Goal: Task Accomplishment & Management: Manage account settings

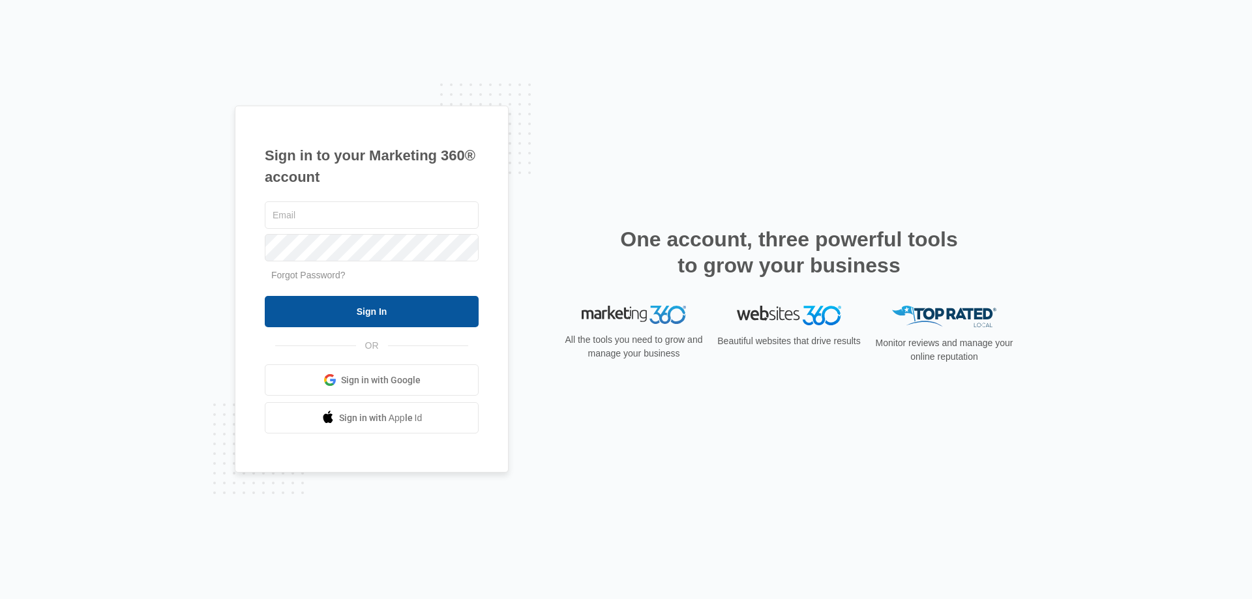
type input "[EMAIL_ADDRESS][DOMAIN_NAME]"
click at [380, 307] on input "Sign In" at bounding box center [372, 311] width 214 height 31
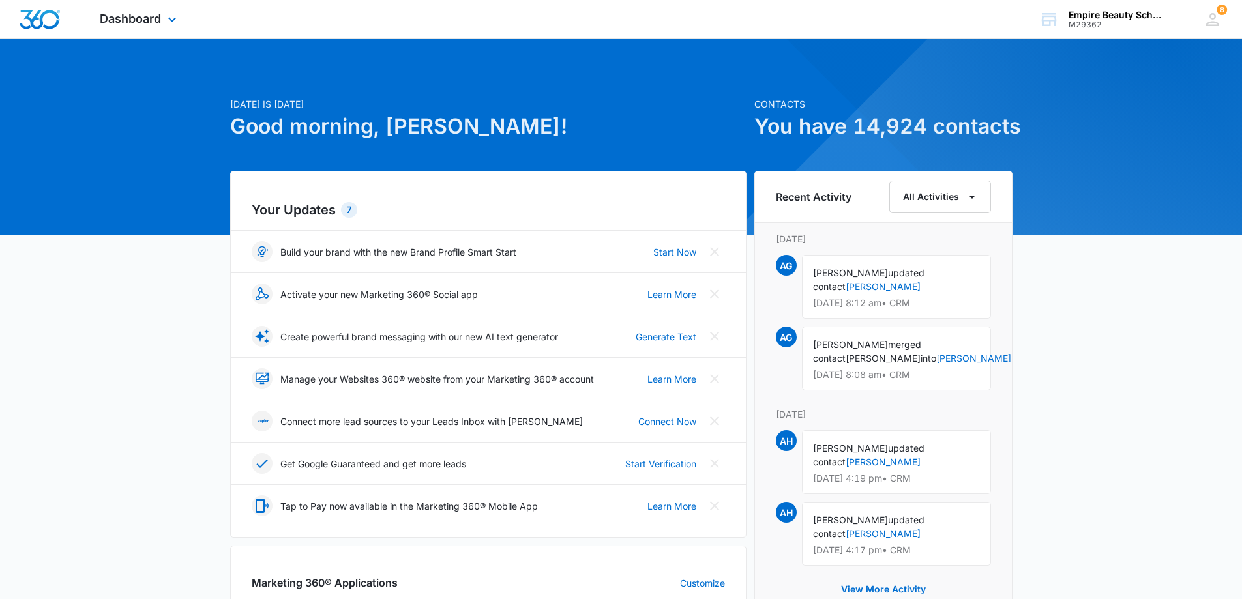
click at [43, 13] on img "Dashboard" at bounding box center [40, 20] width 42 height 20
click at [970, 200] on icon "button" at bounding box center [972, 197] width 16 height 16
click at [918, 316] on div "CRM" at bounding box center [932, 317] width 52 height 9
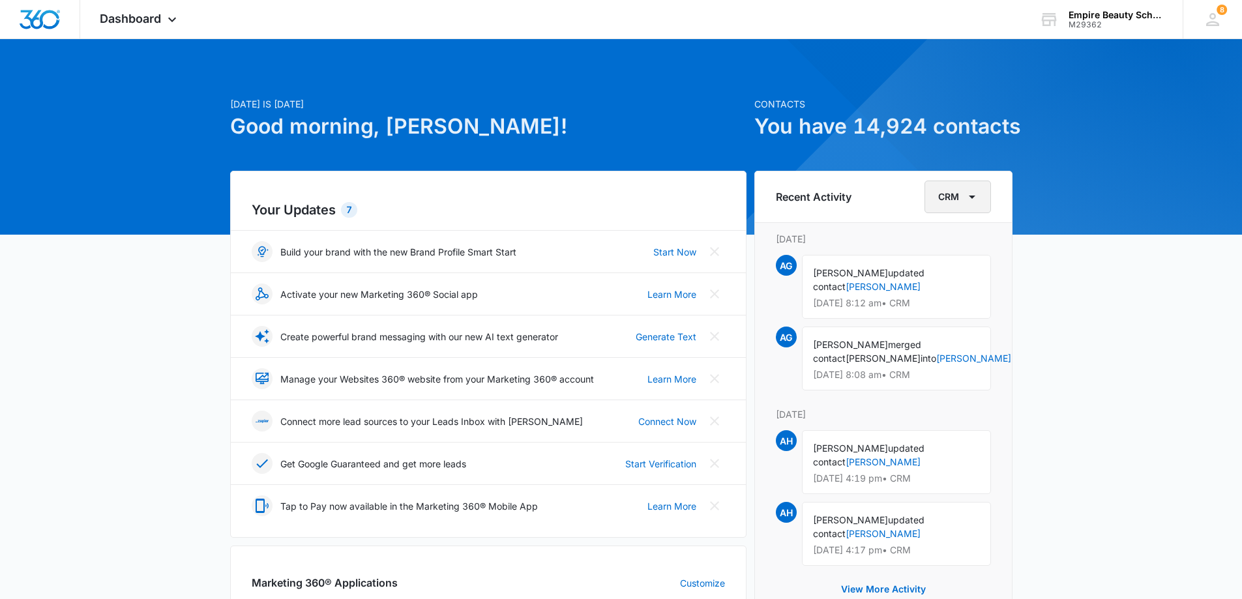
click at [975, 198] on icon "button" at bounding box center [972, 197] width 16 height 16
click at [1028, 268] on div "[DATE] is [DATE] Good morning, [PERSON_NAME]! Contacts You have 14,924 contacts…" at bounding box center [621, 578] width 1242 height 1047
click at [1211, 18] on icon at bounding box center [1212, 19] width 13 height 13
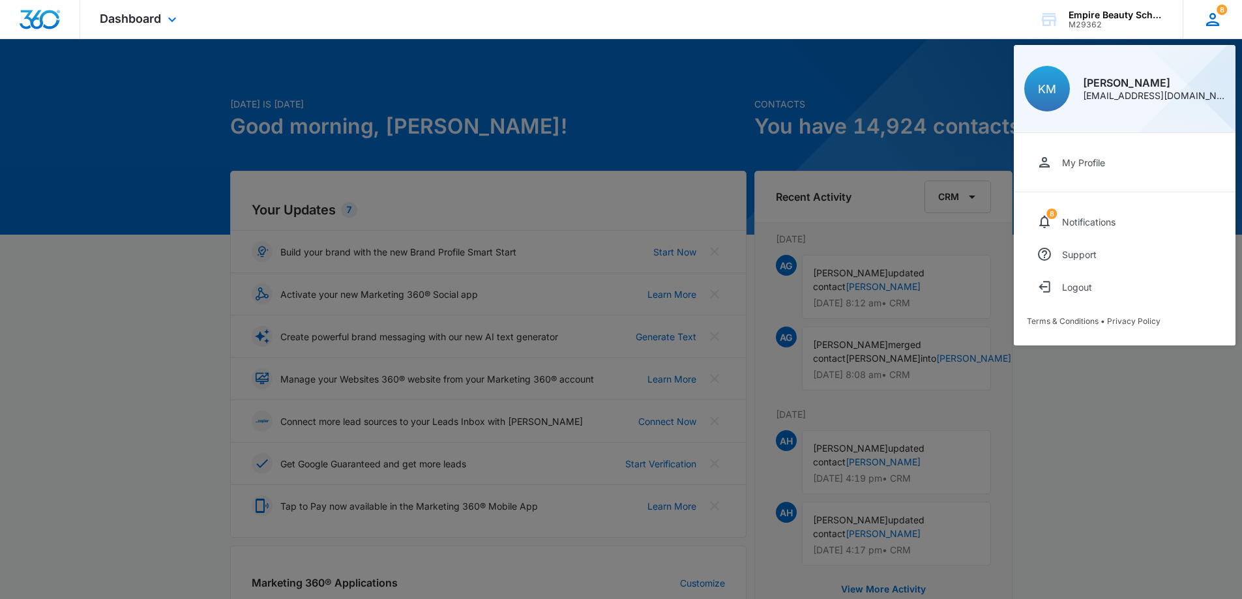
click at [1124, 95] on div "[EMAIL_ADDRESS][DOMAIN_NAME]" at bounding box center [1154, 95] width 142 height 9
click at [662, 155] on div at bounding box center [621, 299] width 1242 height 599
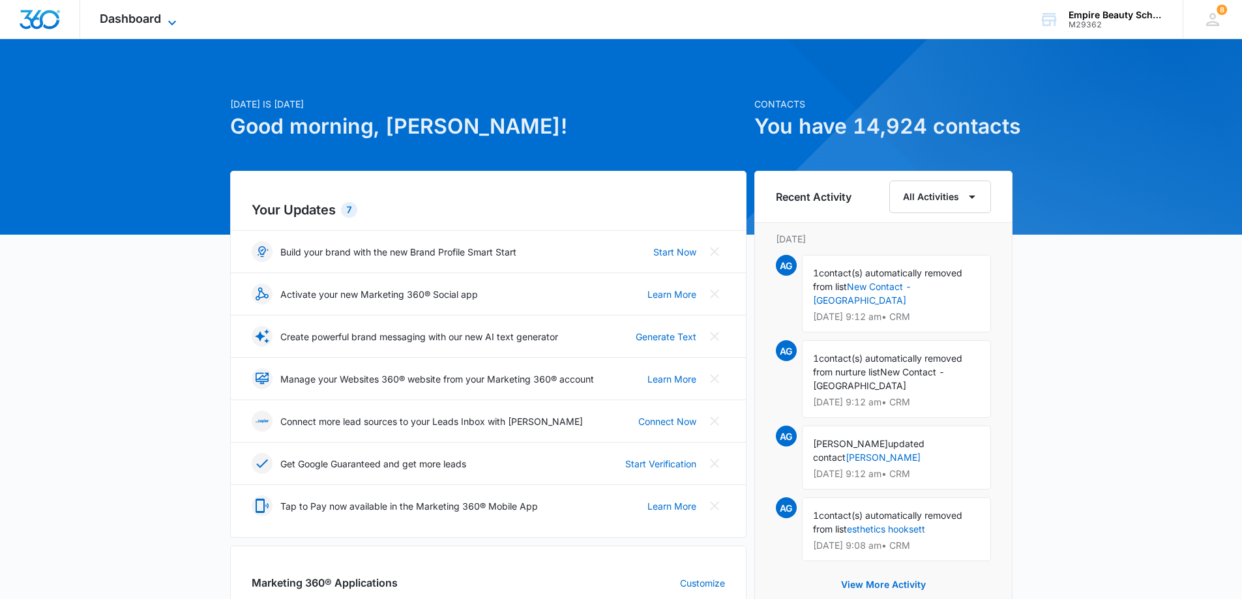
click at [128, 16] on span "Dashboard" at bounding box center [130, 19] width 61 height 14
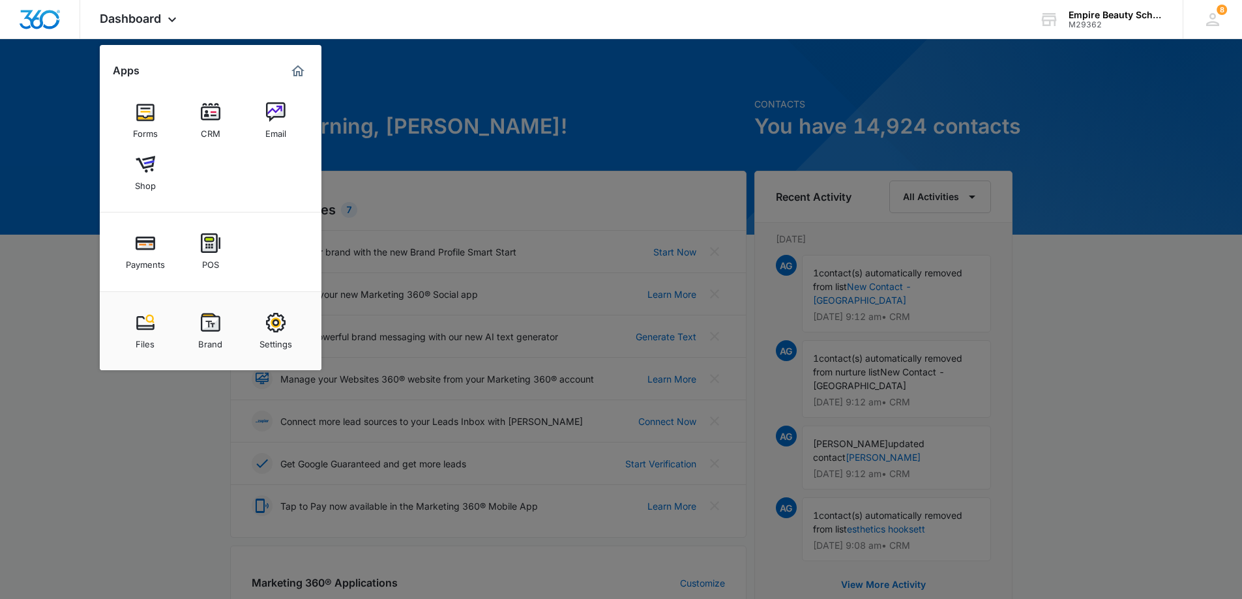
click at [211, 118] on img at bounding box center [211, 112] width 20 height 20
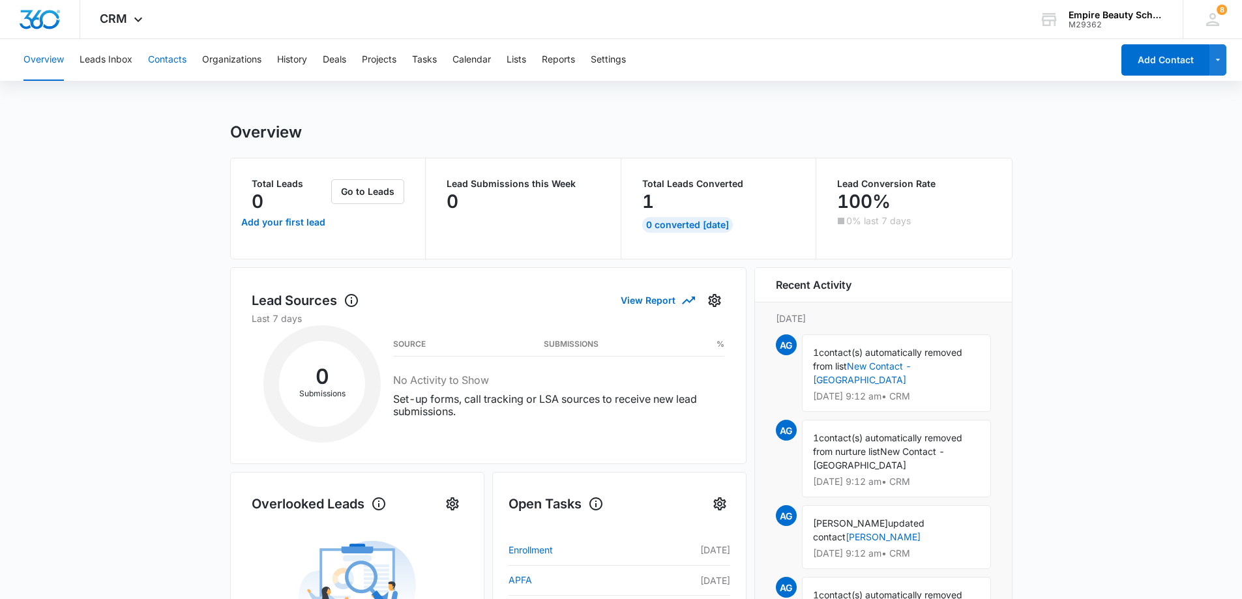
click at [172, 58] on button "Contacts" at bounding box center [167, 60] width 38 height 42
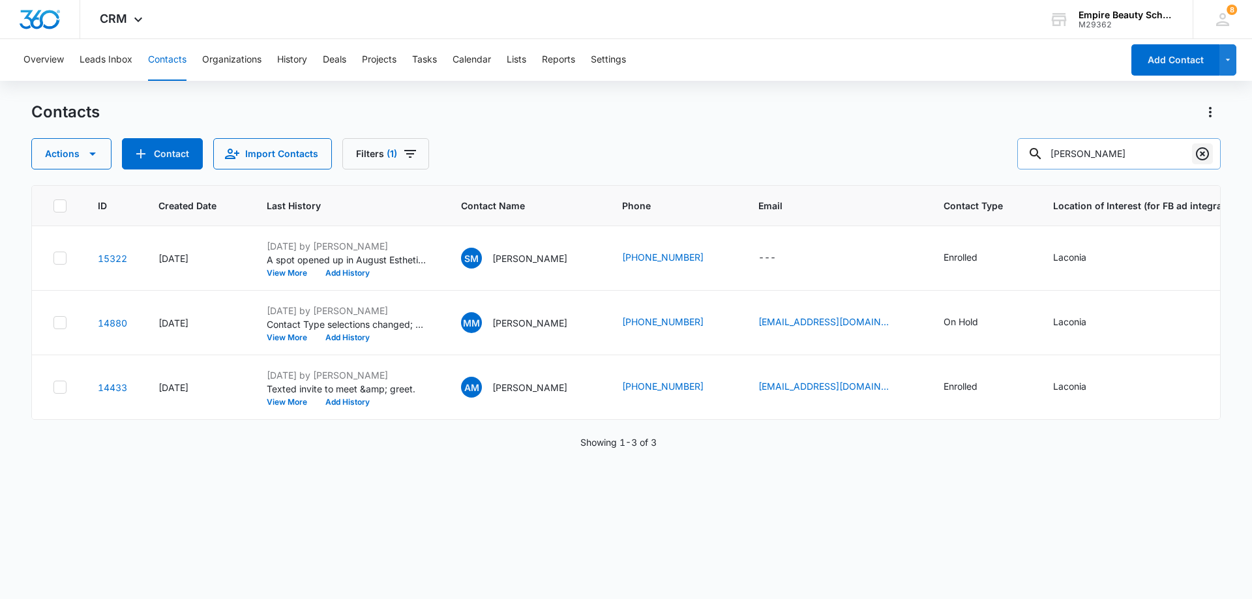
click at [1204, 153] on icon "Clear" at bounding box center [1202, 154] width 16 height 16
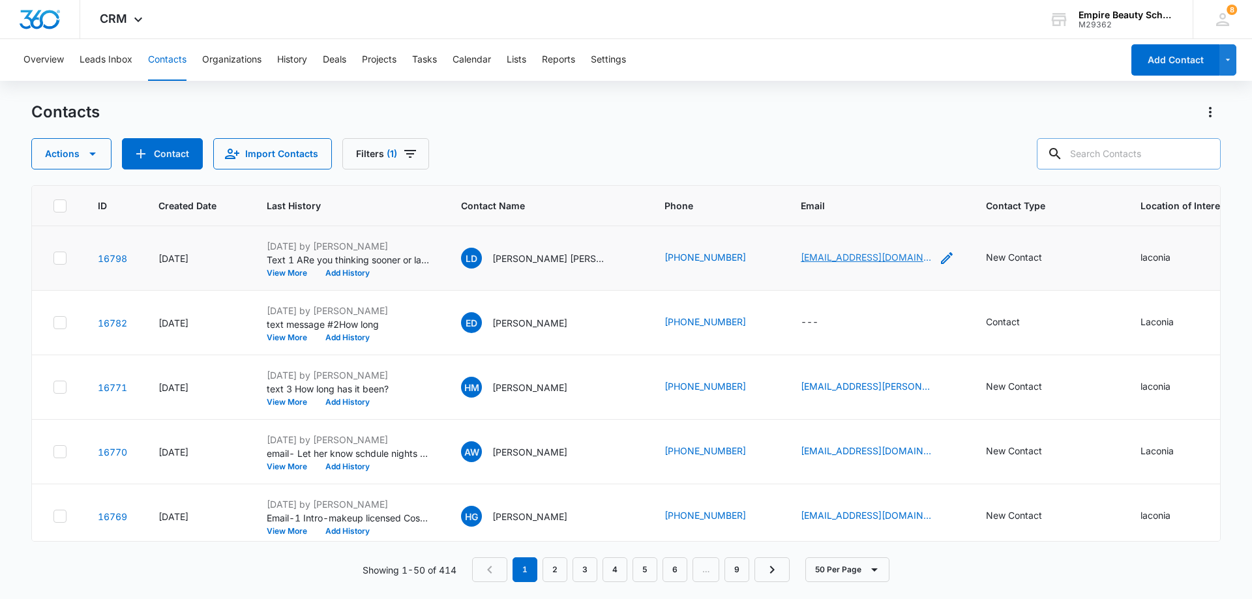
click at [842, 253] on link "laguerredieula257@gmail.com" at bounding box center [866, 257] width 130 height 14
drag, startPoint x: 794, startPoint y: 258, endPoint x: 801, endPoint y: 258, distance: 7.2
click at [342, 273] on button "Add History" at bounding box center [347, 273] width 63 height 8
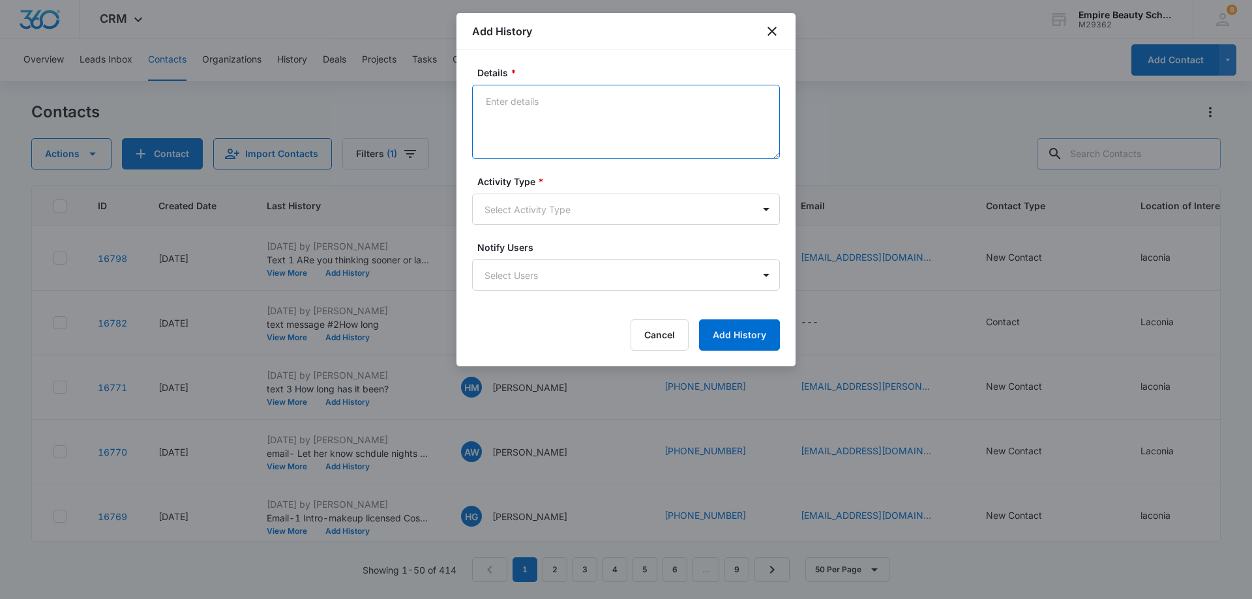
click at [493, 99] on textarea "Details *" at bounding box center [626, 122] width 308 height 74
type textarea "e"
type textarea "EM-2 How long"
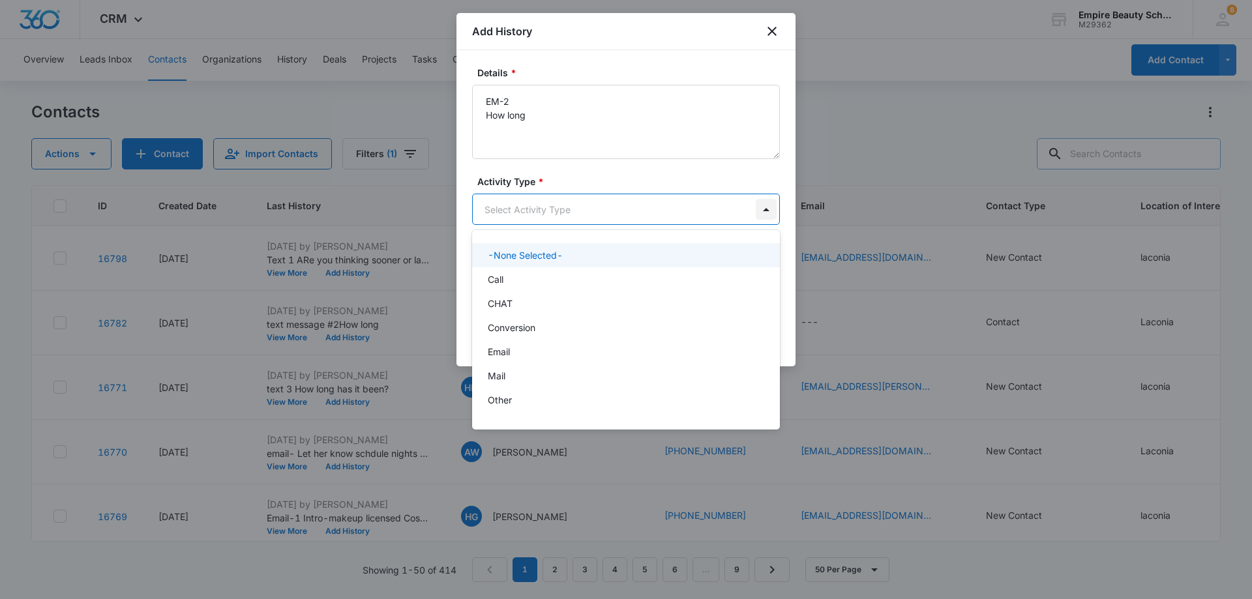
click at [763, 205] on body "CRM Apps Forms CRM Email Shop Payments POS Files Brand Settings Empire Beauty S…" at bounding box center [626, 299] width 1252 height 599
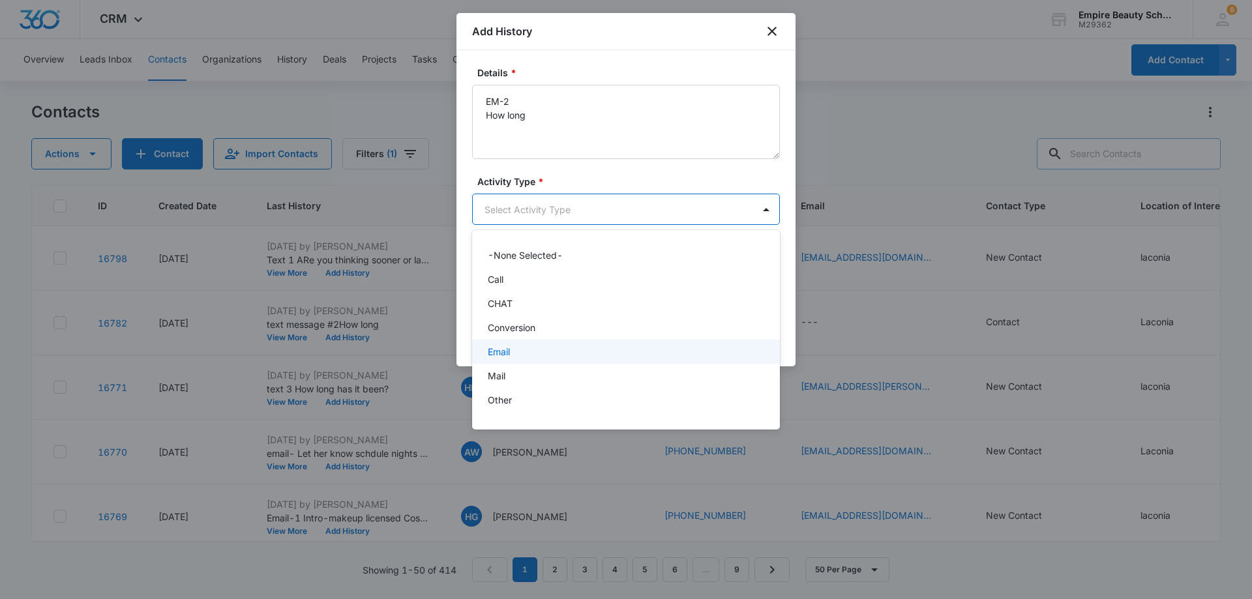
click at [575, 351] on div "Email" at bounding box center [625, 352] width 274 height 14
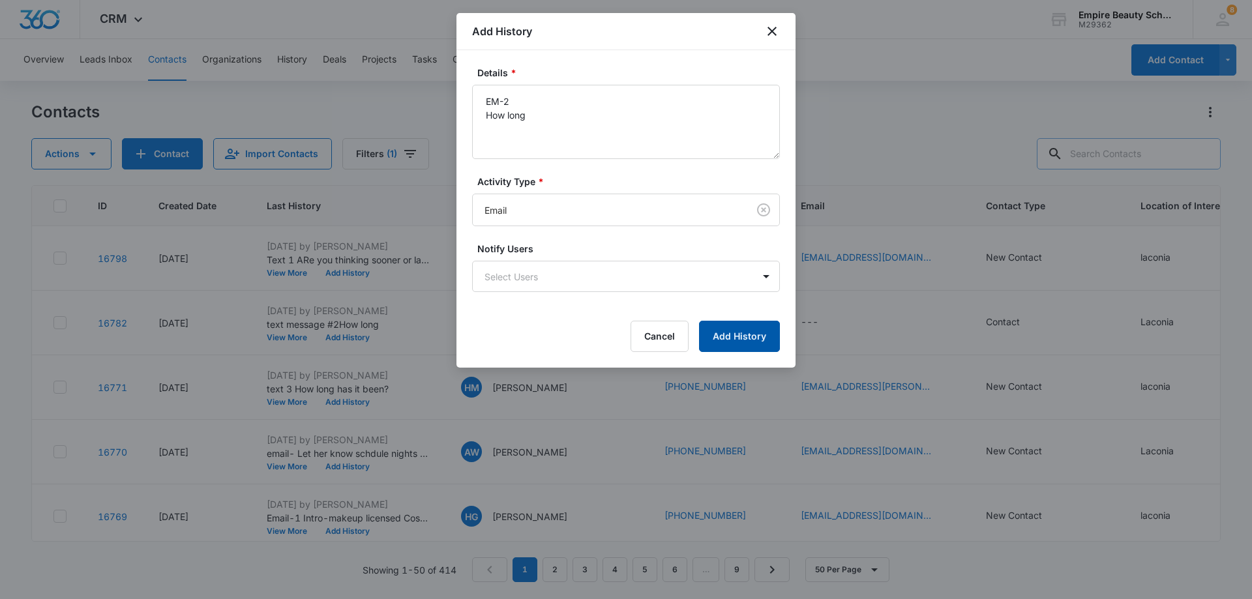
click at [727, 334] on button "Add History" at bounding box center [739, 336] width 81 height 31
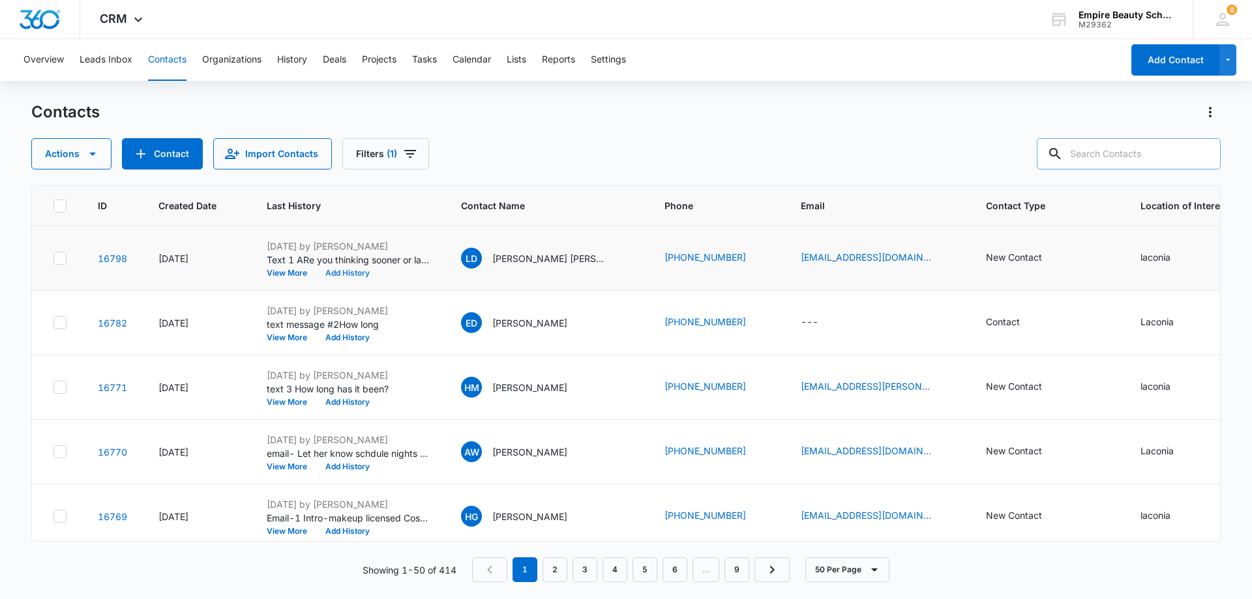
click at [337, 273] on button "Add History" at bounding box center [347, 273] width 63 height 8
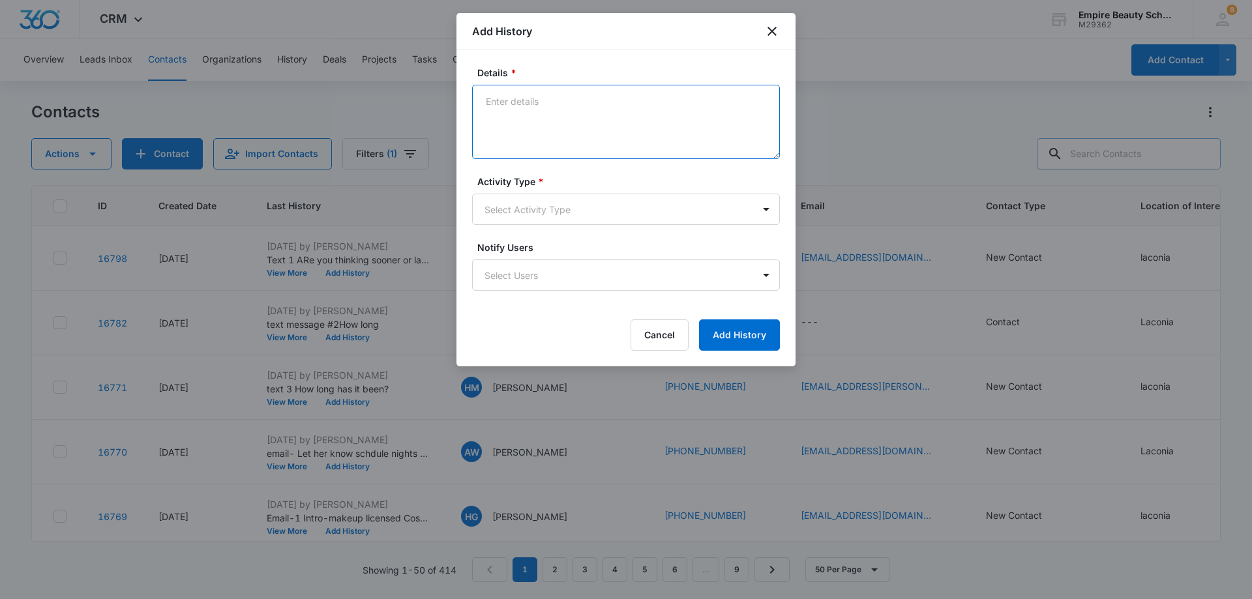
click at [496, 102] on textarea "Details *" at bounding box center [626, 122] width 308 height 74
click at [496, 102] on textarea "vm-Paul" at bounding box center [626, 122] width 308 height 74
click at [531, 106] on textarea "VM-Paul" at bounding box center [626, 122] width 308 height 74
click at [522, 100] on textarea "VM-Paul#1" at bounding box center [626, 122] width 308 height 74
click at [597, 117] on textarea "VM-Pau l#1" at bounding box center [626, 122] width 308 height 74
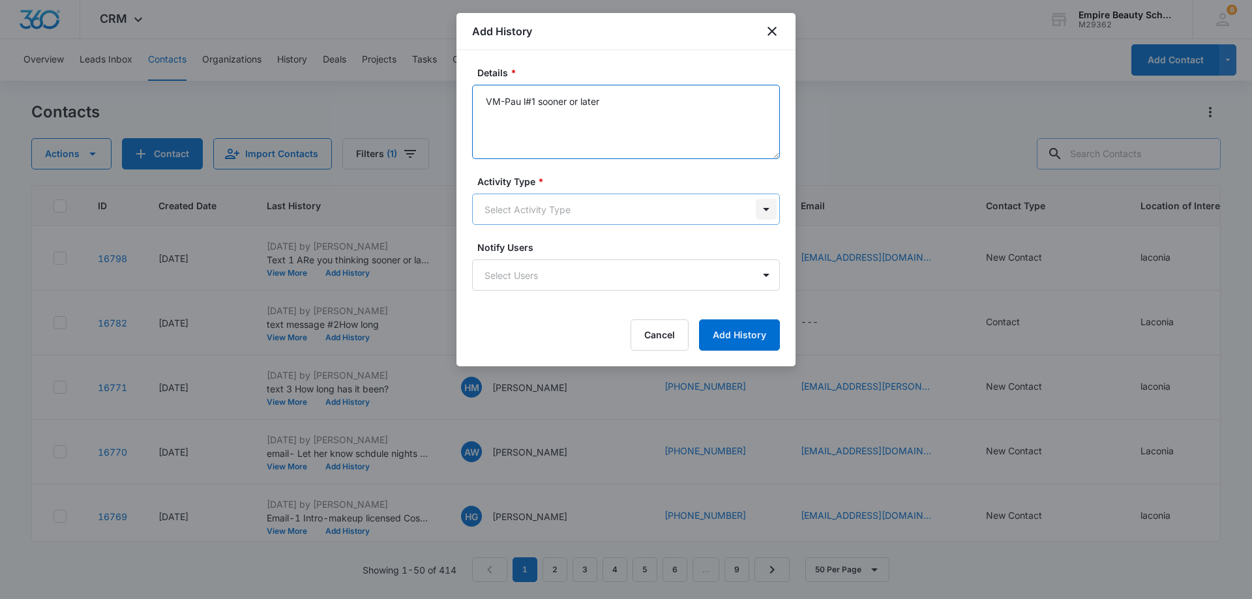
type textarea "VM-Pau l#1 sooner or later"
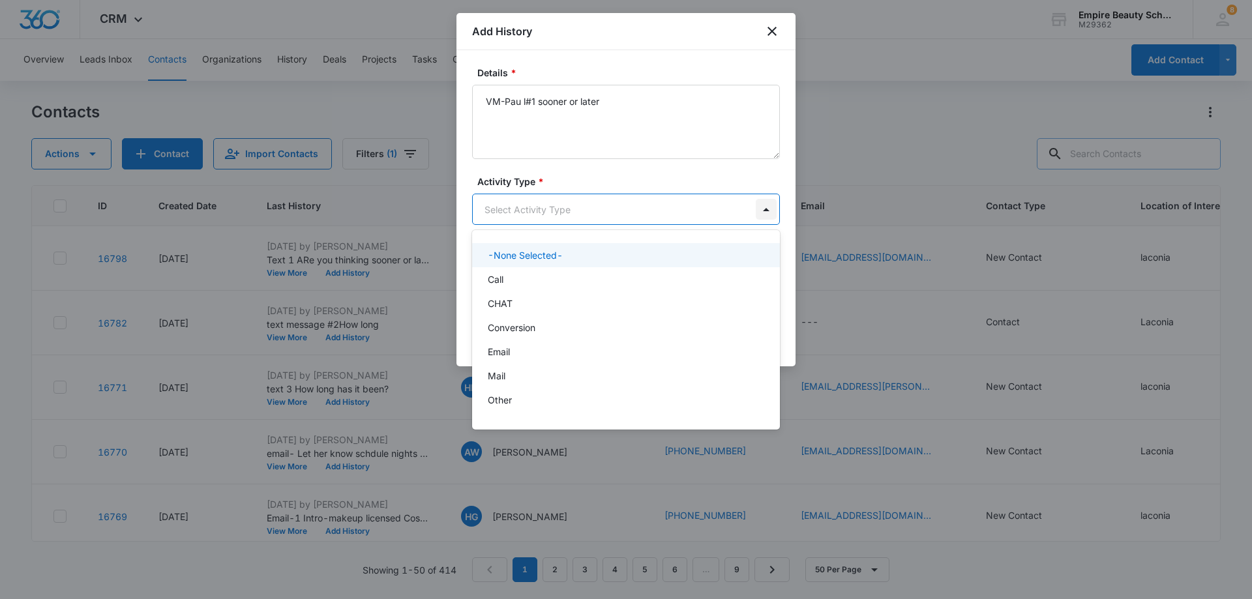
click at [765, 213] on body "CRM Apps Forms CRM Email Shop Payments POS Files Brand Settings Empire Beauty S…" at bounding box center [626, 299] width 1252 height 599
click at [538, 281] on div "Call" at bounding box center [625, 280] width 274 height 14
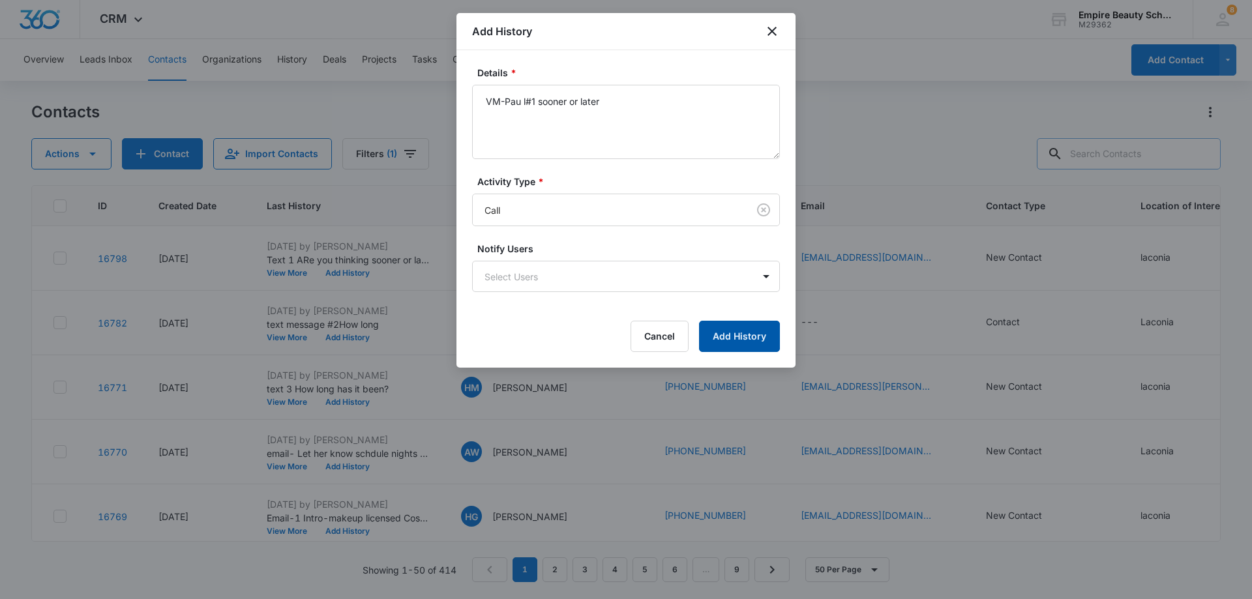
click at [758, 338] on button "Add History" at bounding box center [739, 336] width 81 height 31
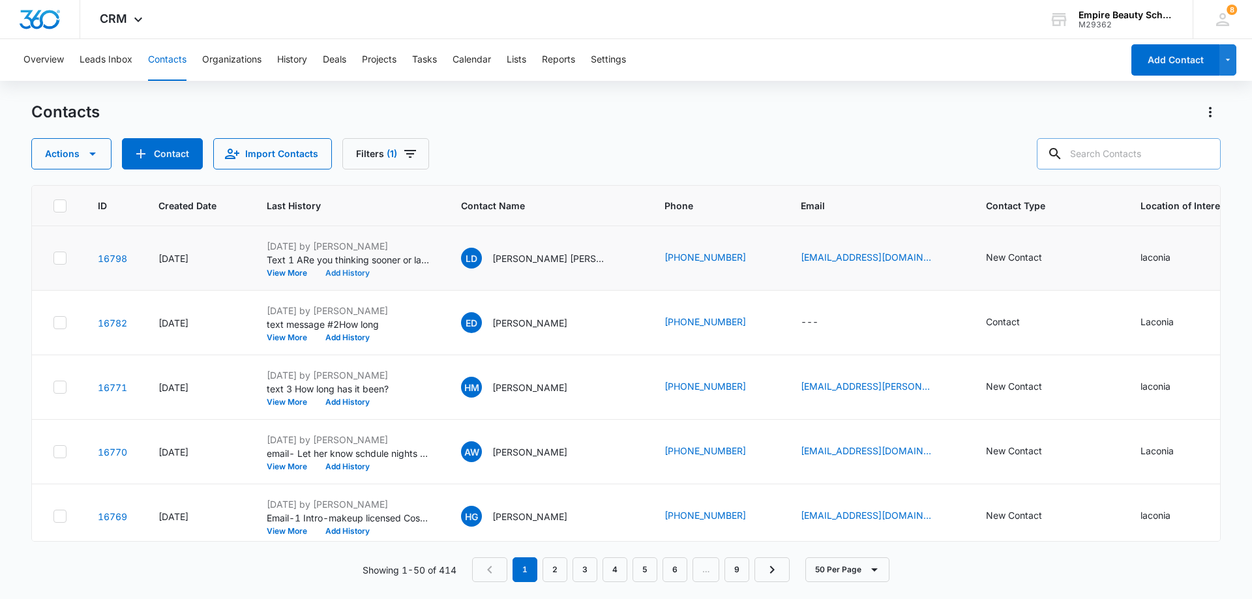
click at [348, 273] on button "Add History" at bounding box center [347, 273] width 63 height 8
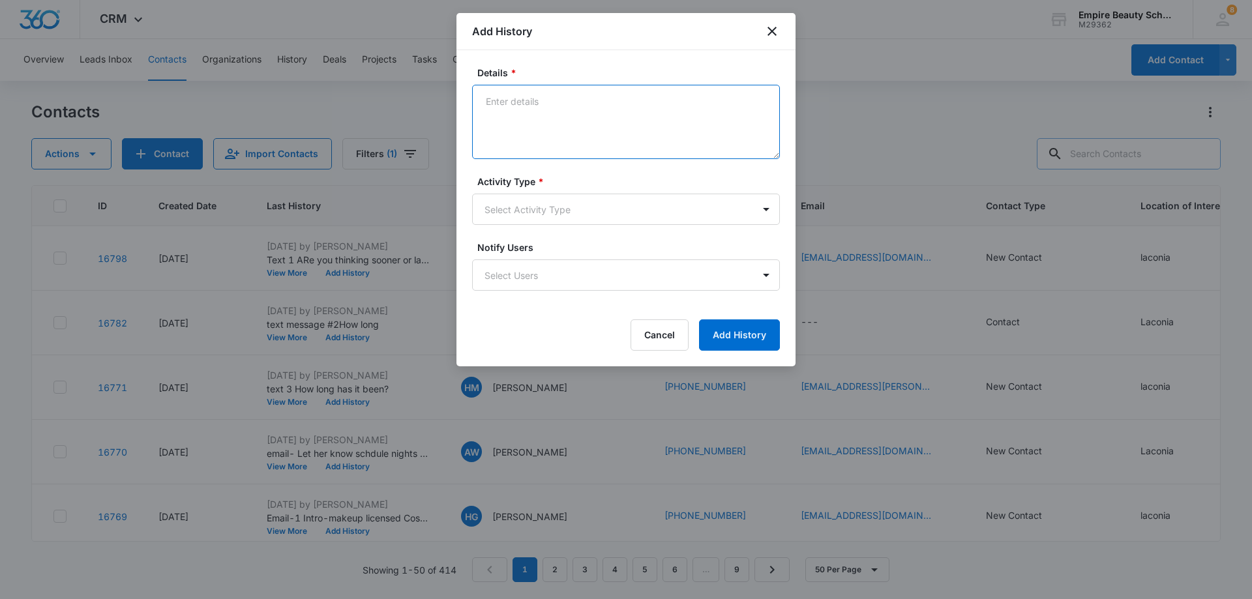
click at [491, 102] on textarea "Details *" at bounding box center [626, 122] width 308 height 74
type textarea "TX-2 How long"
click at [767, 209] on body "CRM Apps Forms CRM Email Shop Payments POS Files Brand Settings Empire Beauty S…" at bounding box center [626, 299] width 1252 height 599
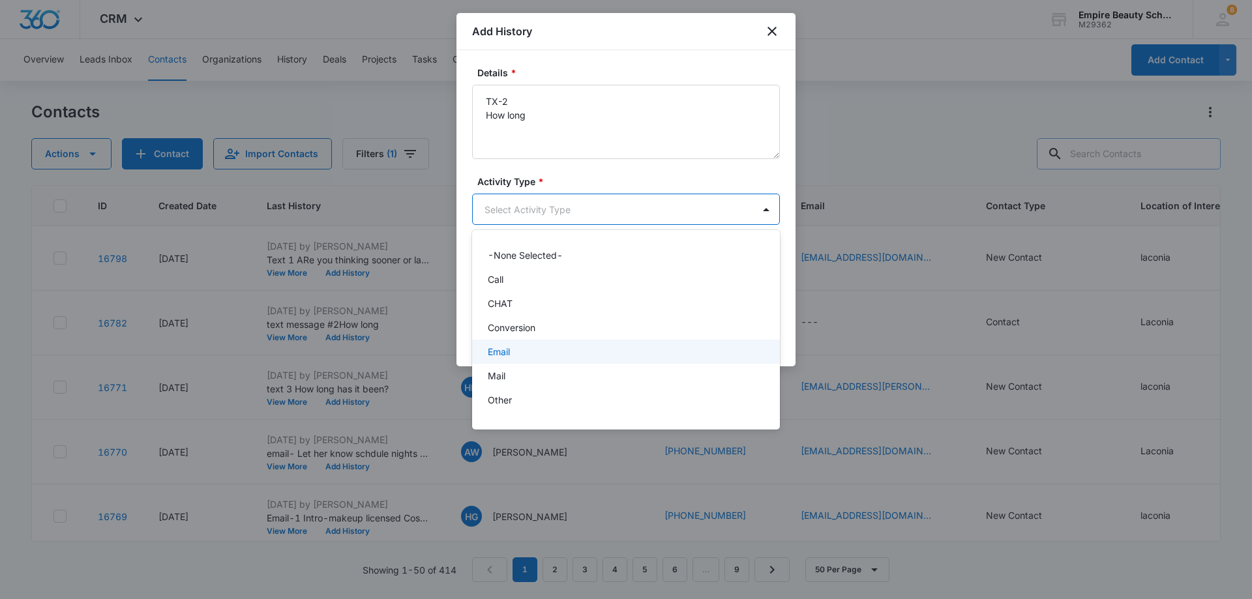
scroll to position [68, 0]
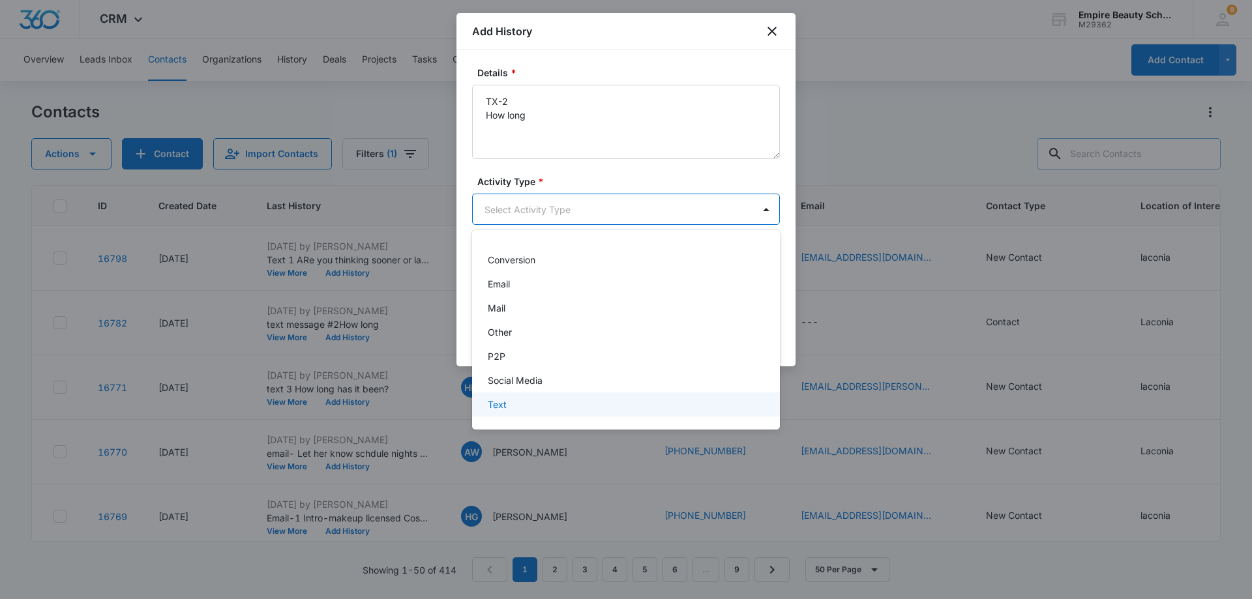
click at [526, 400] on div "Text" at bounding box center [625, 405] width 274 height 14
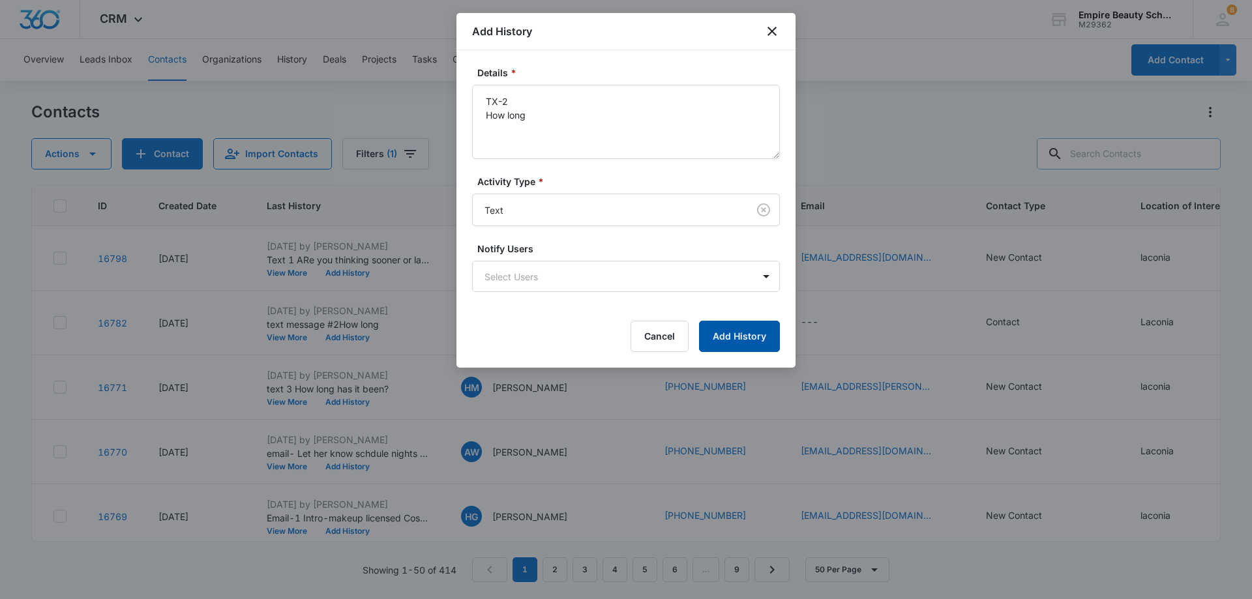
click at [743, 337] on button "Add History" at bounding box center [739, 336] width 81 height 31
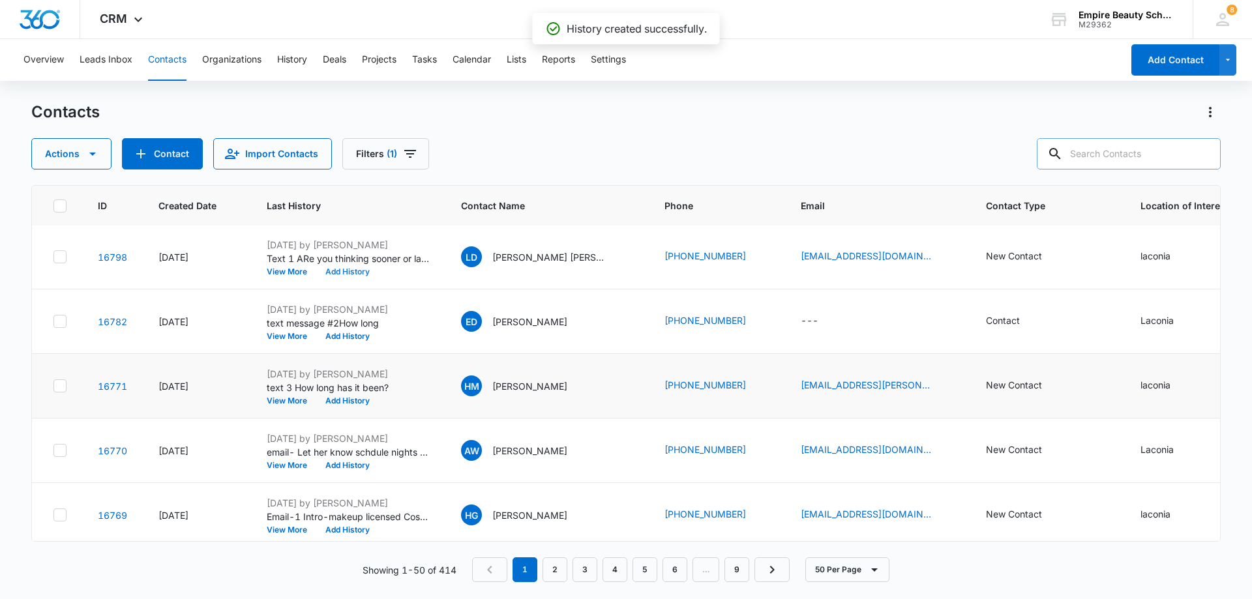
scroll to position [0, 0]
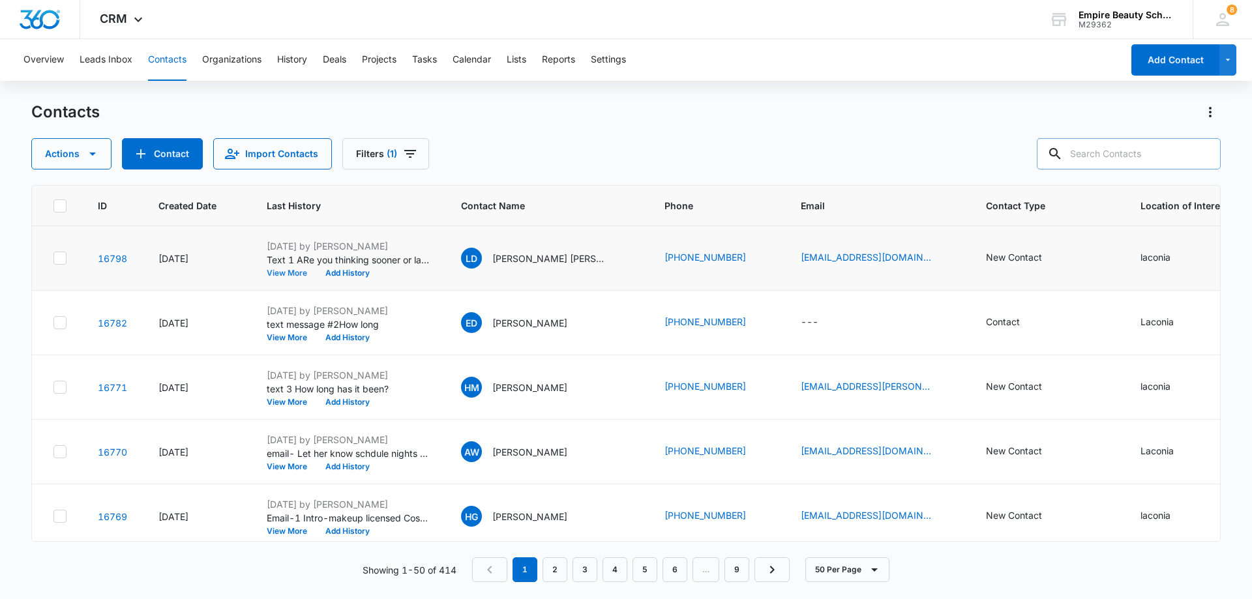
click at [296, 271] on button "View More" at bounding box center [292, 273] width 50 height 8
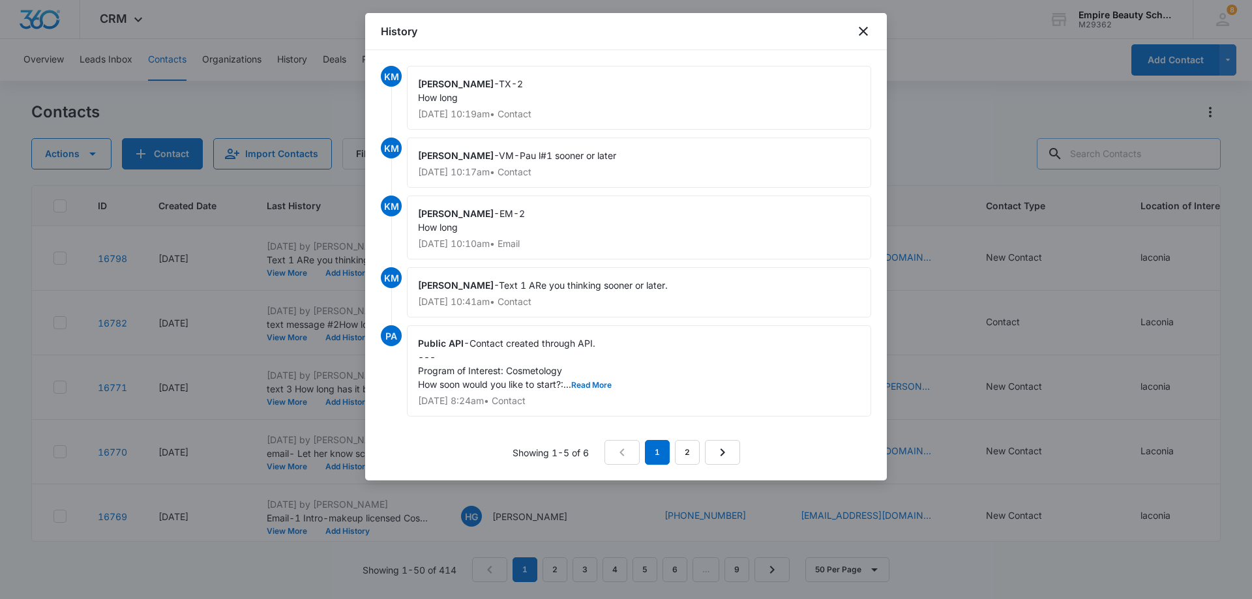
click at [1000, 113] on div at bounding box center [626, 299] width 1252 height 599
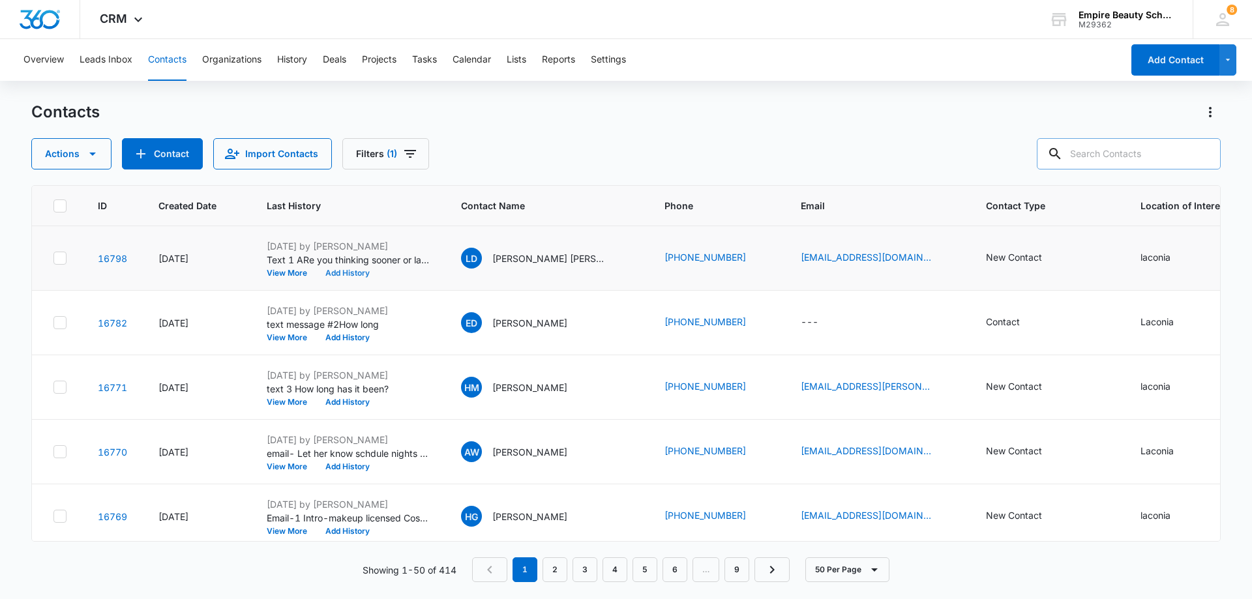
click at [357, 274] on button "Add History" at bounding box center [347, 273] width 63 height 8
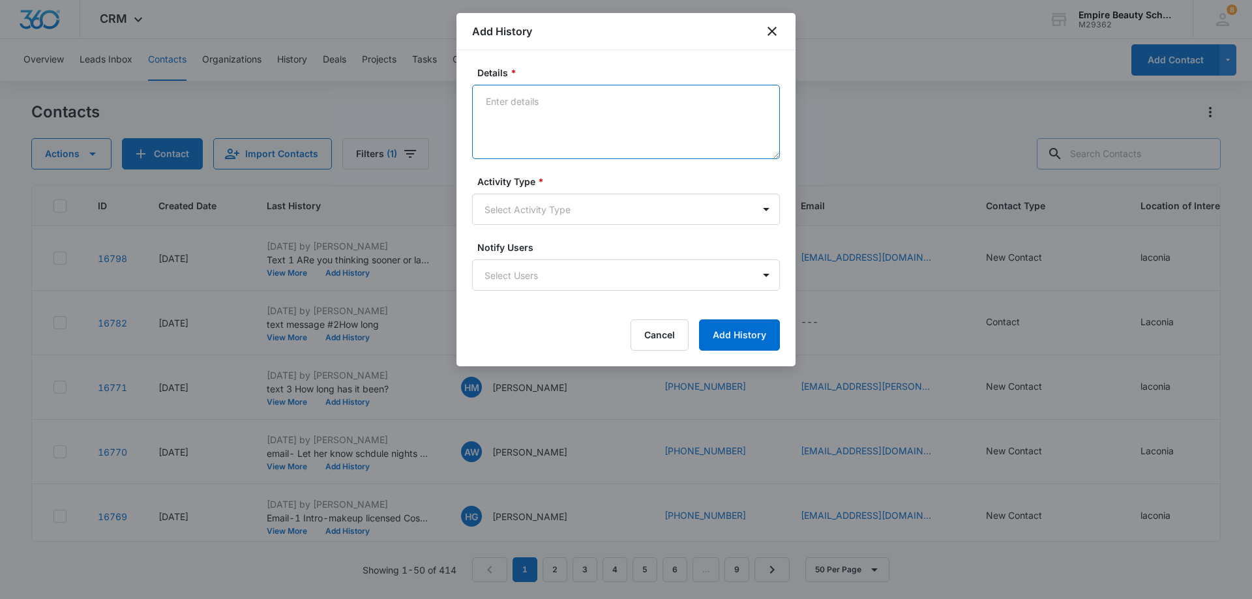
click at [502, 103] on textarea "Details *" at bounding box center [626, 122] width 308 height 74
click at [508, 98] on textarea "email2" at bounding box center [626, 122] width 308 height 74
click at [546, 113] on textarea "email 2" at bounding box center [626, 122] width 308 height 74
click at [537, 115] on textarea "email 2 sooner mor later" at bounding box center [626, 122] width 308 height 74
drag, startPoint x: 702, startPoint y: 140, endPoint x: 750, endPoint y: 186, distance: 67.3
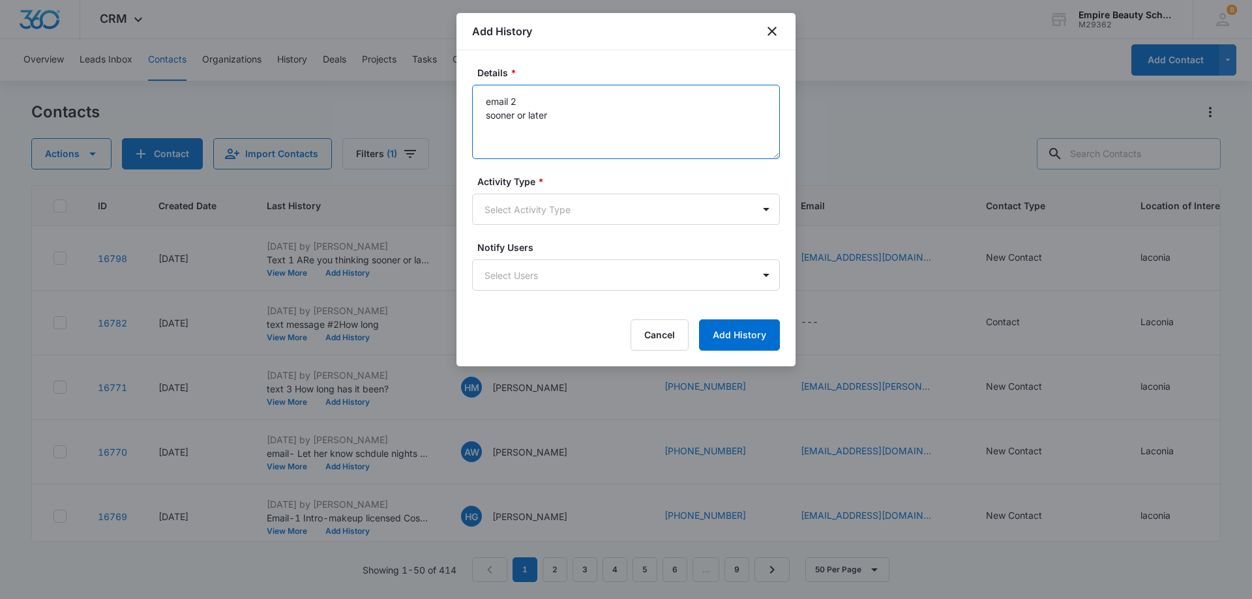
click at [750, 178] on form "Details * email 2 sooner or later Activity Type * Select Activity Type Notify U…" at bounding box center [626, 208] width 308 height 285
type textarea "email 2 sooner or later"
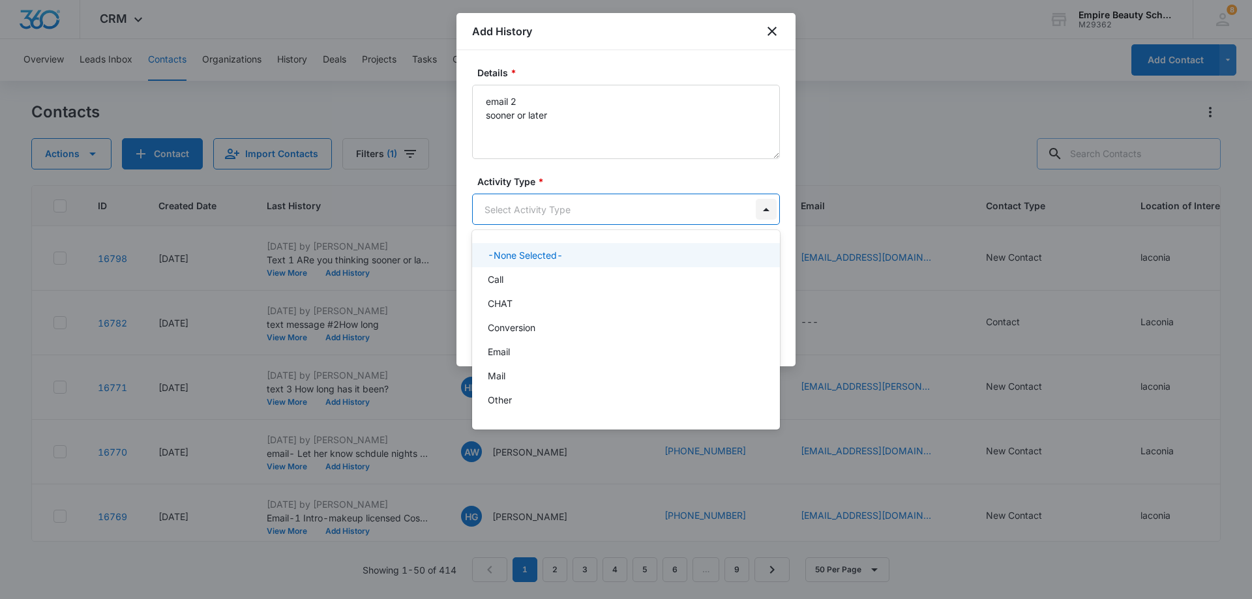
click at [765, 209] on body "CRM Apps Forms CRM Email Shop Payments POS Files Brand Settings Empire Beauty S…" at bounding box center [626, 299] width 1252 height 599
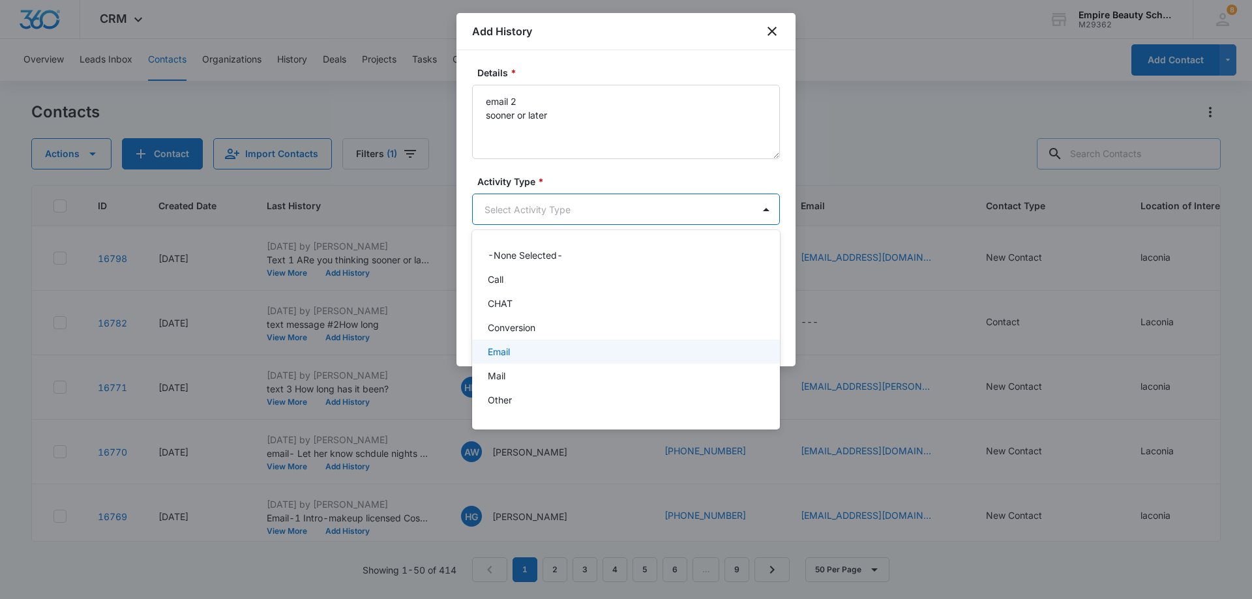
click at [586, 355] on div "Email" at bounding box center [625, 352] width 274 height 14
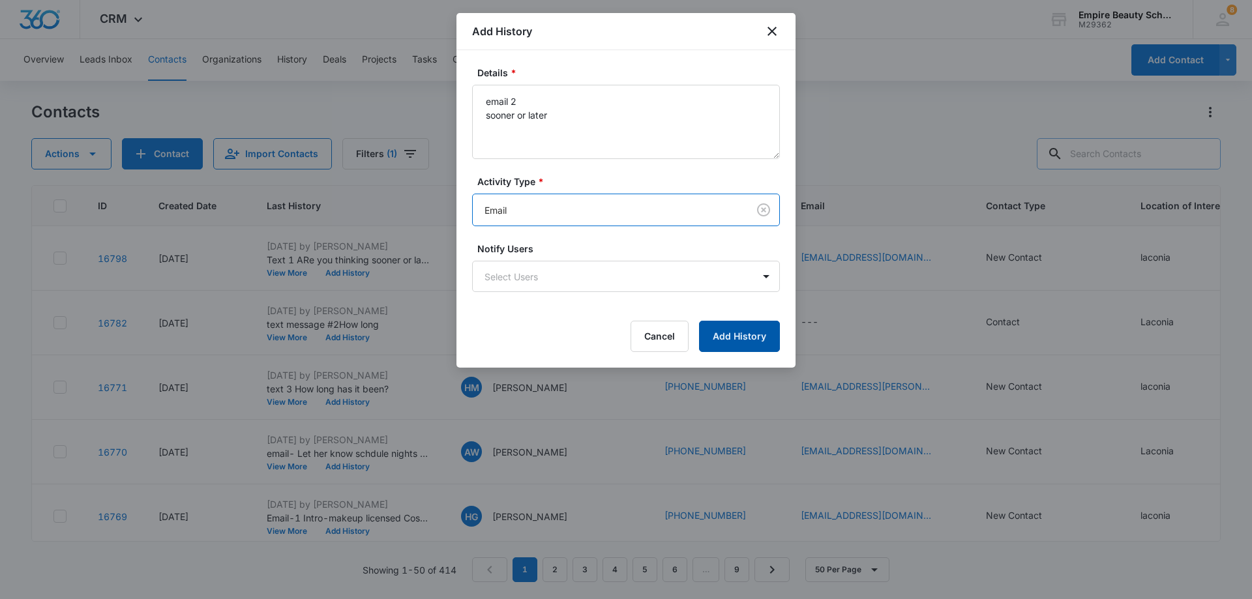
click at [729, 334] on button "Add History" at bounding box center [739, 336] width 81 height 31
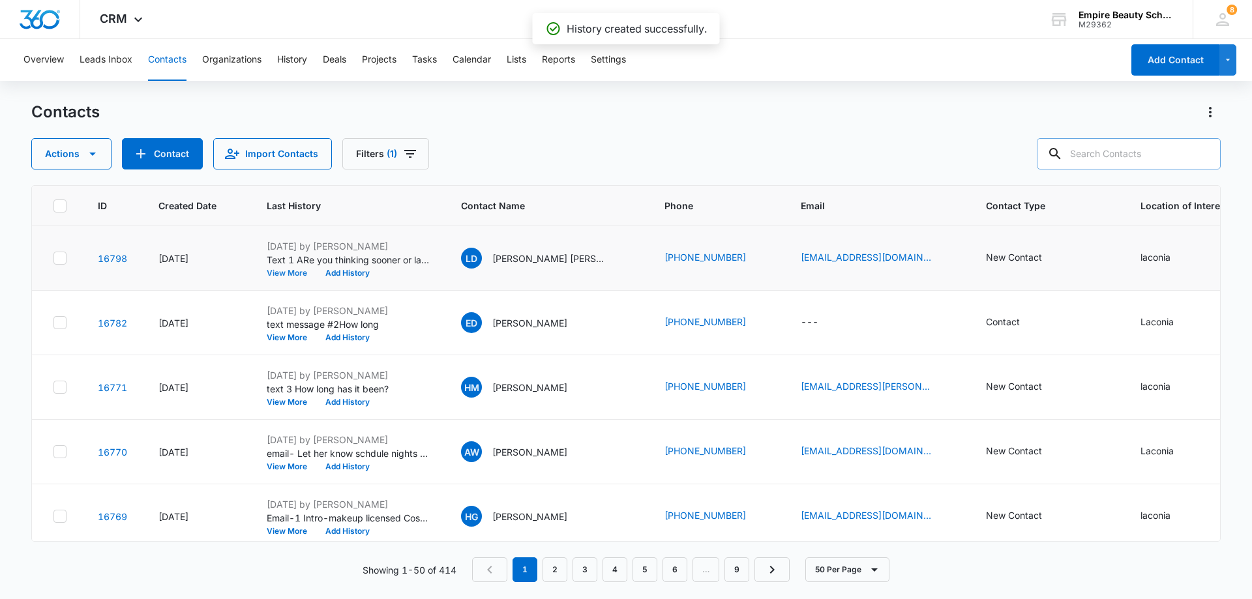
click at [285, 273] on button "View More" at bounding box center [292, 273] width 50 height 8
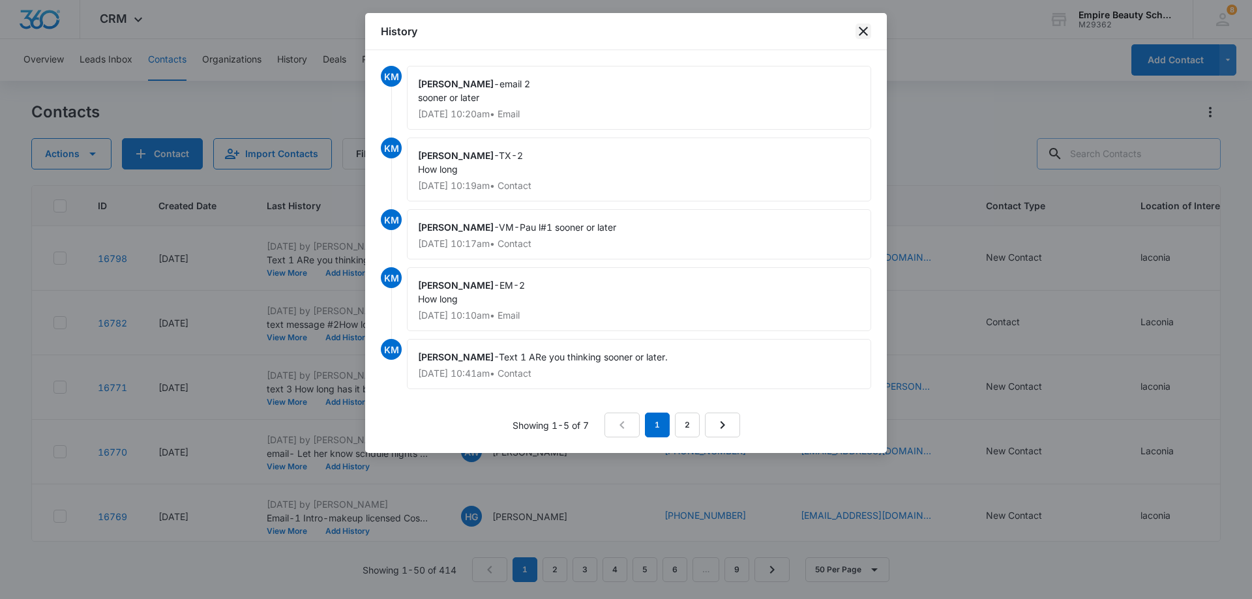
click at [866, 37] on icon "close" at bounding box center [863, 31] width 16 height 16
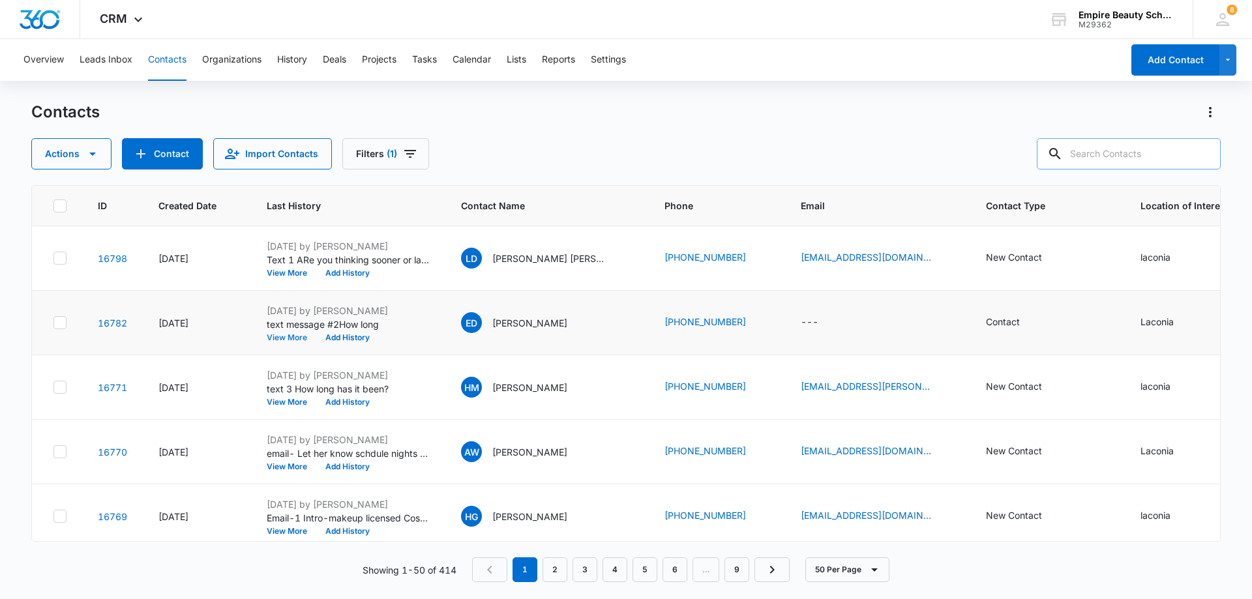
click at [289, 340] on button "View More" at bounding box center [292, 338] width 50 height 8
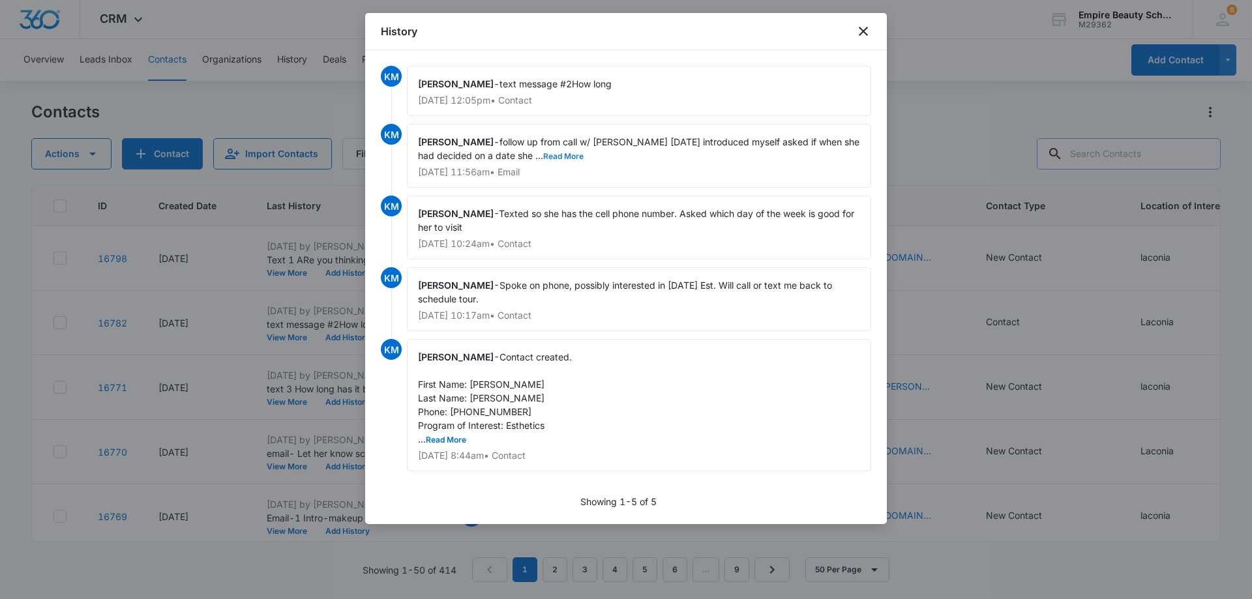
click at [546, 156] on button "Read More" at bounding box center [563, 157] width 40 height 8
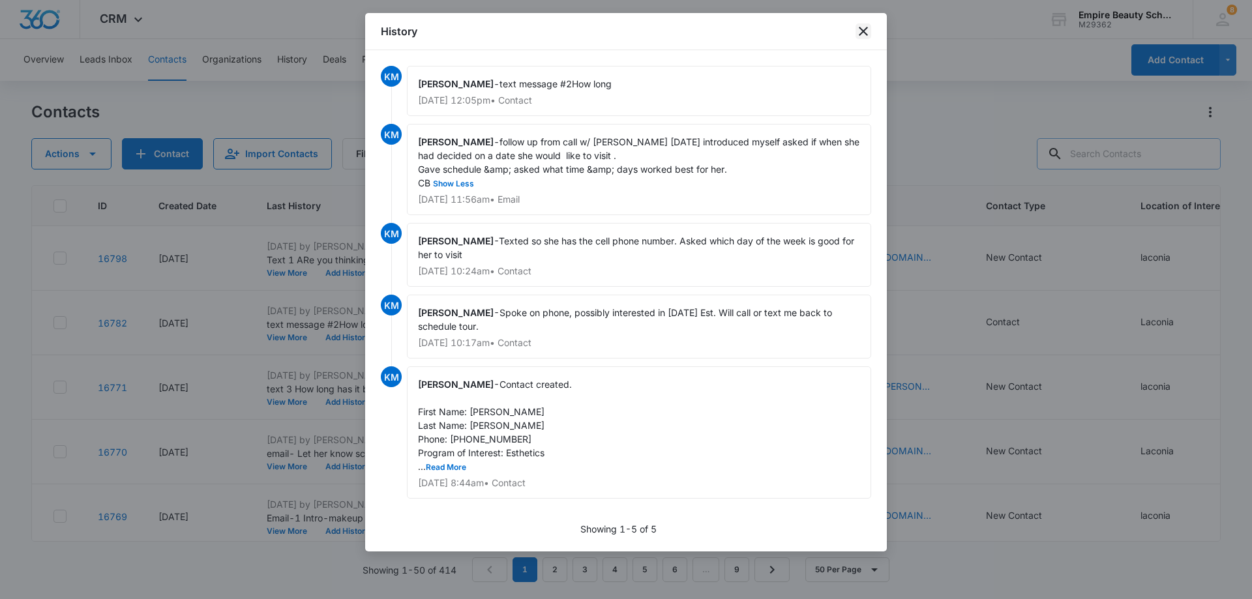
click at [867, 32] on icon "close" at bounding box center [863, 31] width 16 height 16
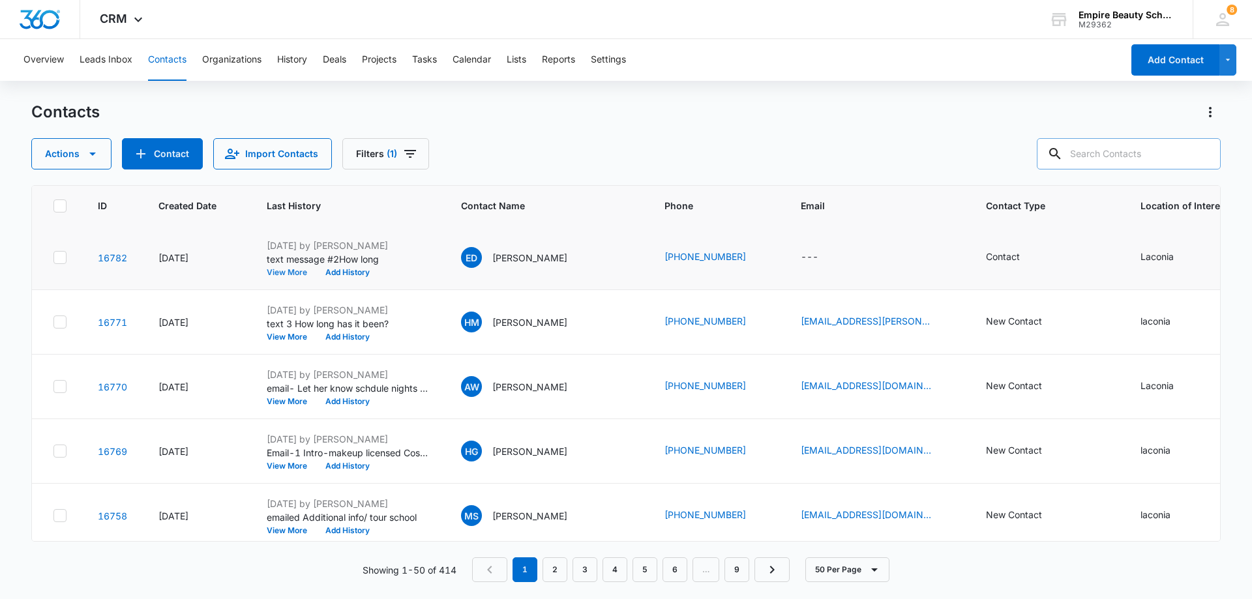
scroll to position [130, 0]
click at [299, 269] on button "View More" at bounding box center [292, 272] width 50 height 8
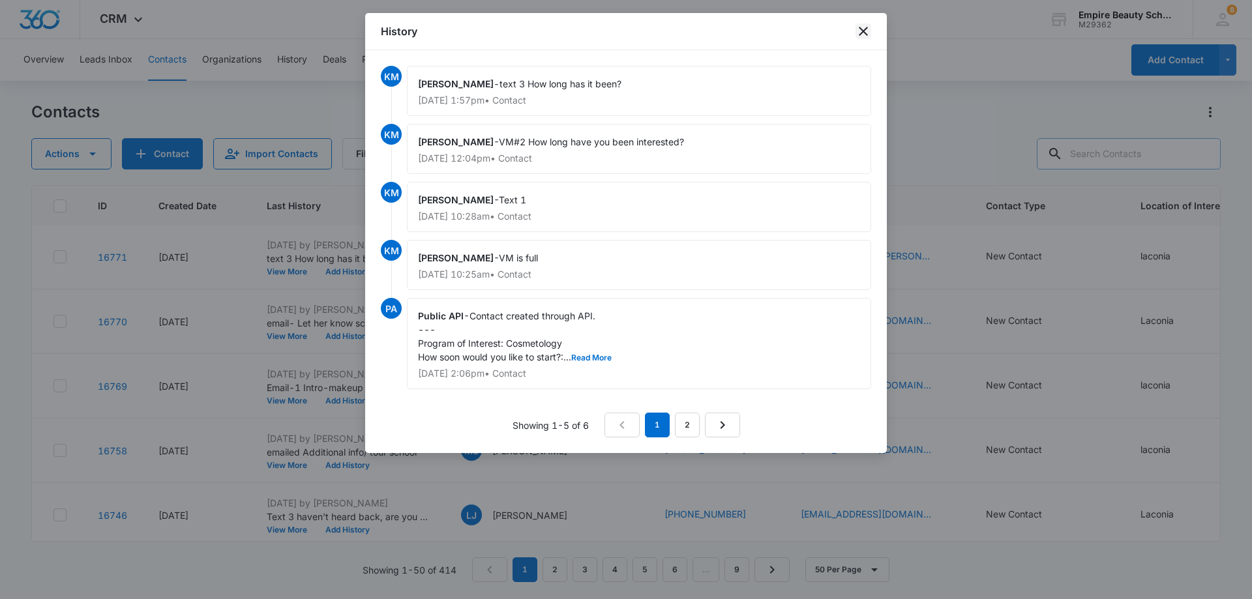
click at [861, 35] on icon "close" at bounding box center [863, 31] width 16 height 16
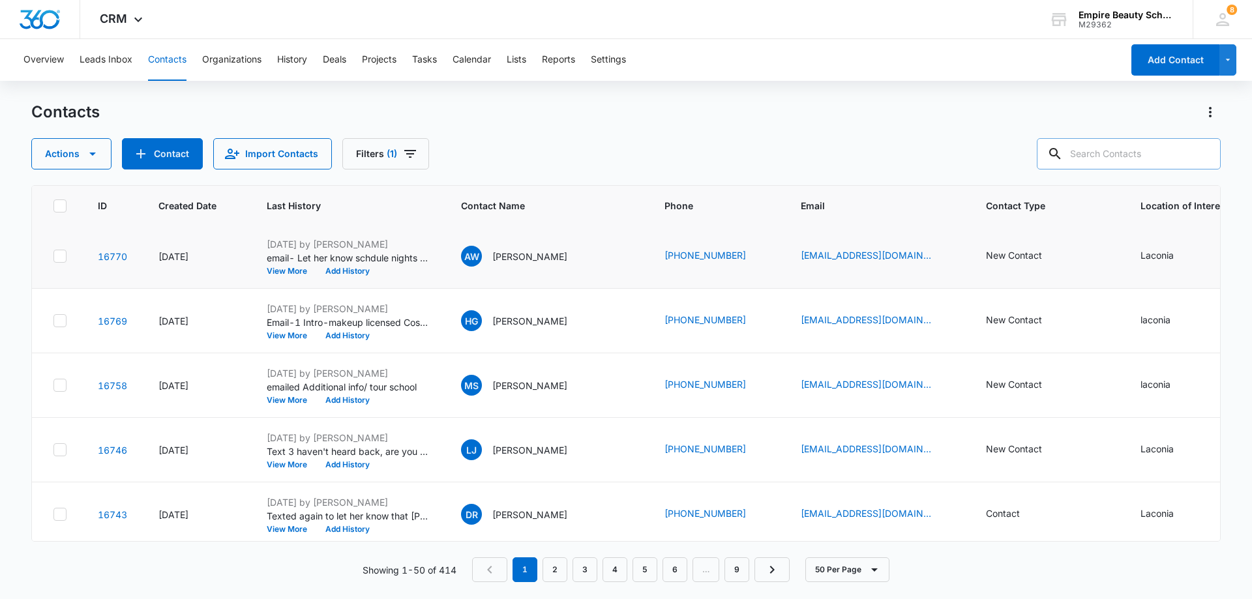
scroll to position [0, 0]
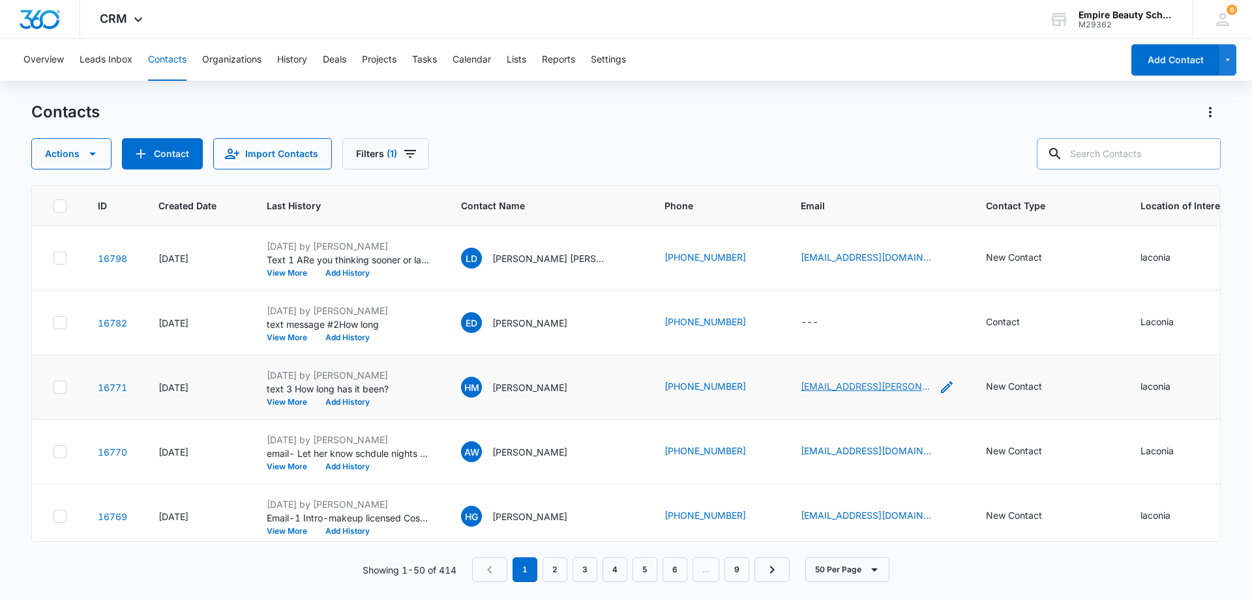
click at [824, 387] on link "heather.matson.walker@gmail.com" at bounding box center [866, 386] width 130 height 14
